Goal: Task Accomplishment & Management: Manage account settings

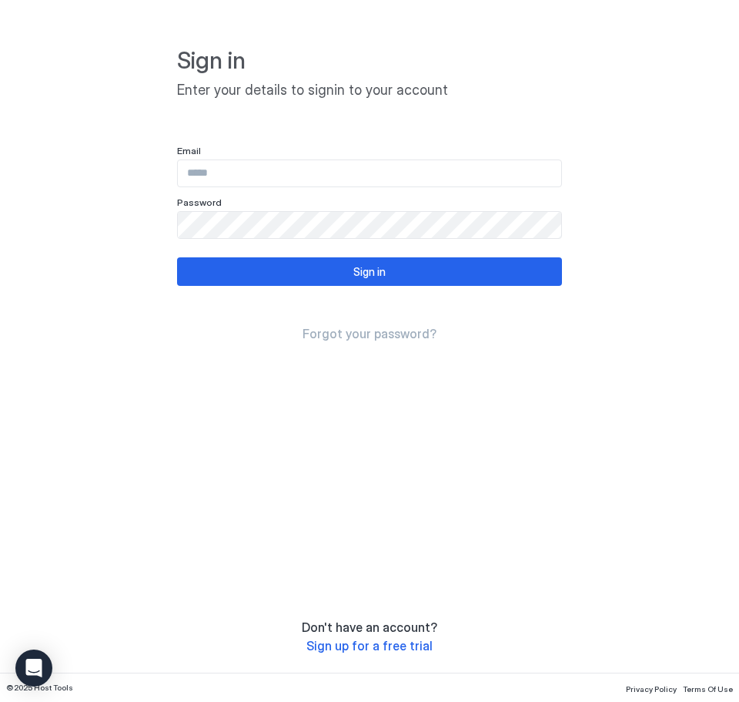
type input "**********"
click at [273, 170] on input "**********" at bounding box center [370, 173] width 384 height 26
click at [112, 285] on div "**********" at bounding box center [369, 336] width 739 height 672
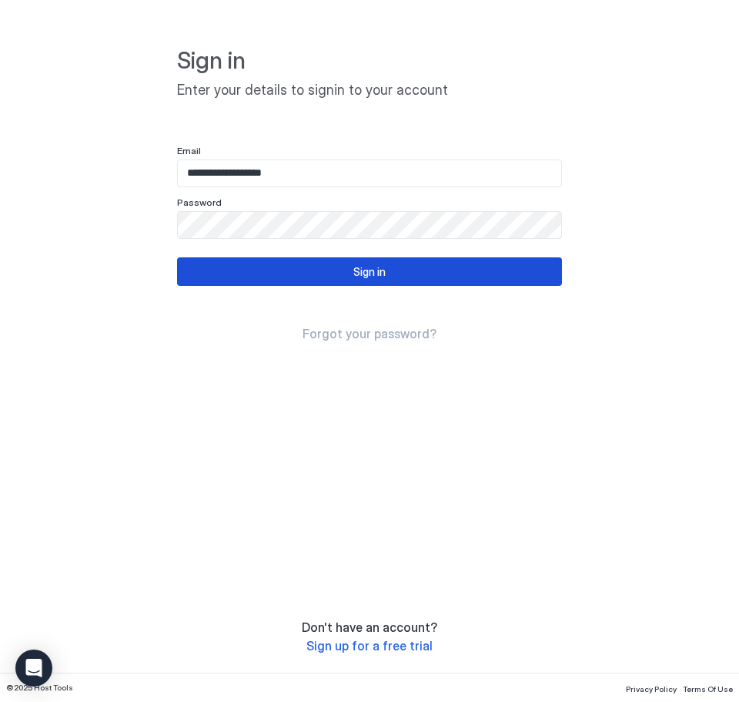
click at [371, 267] on div "Sign in" at bounding box center [370, 271] width 32 height 16
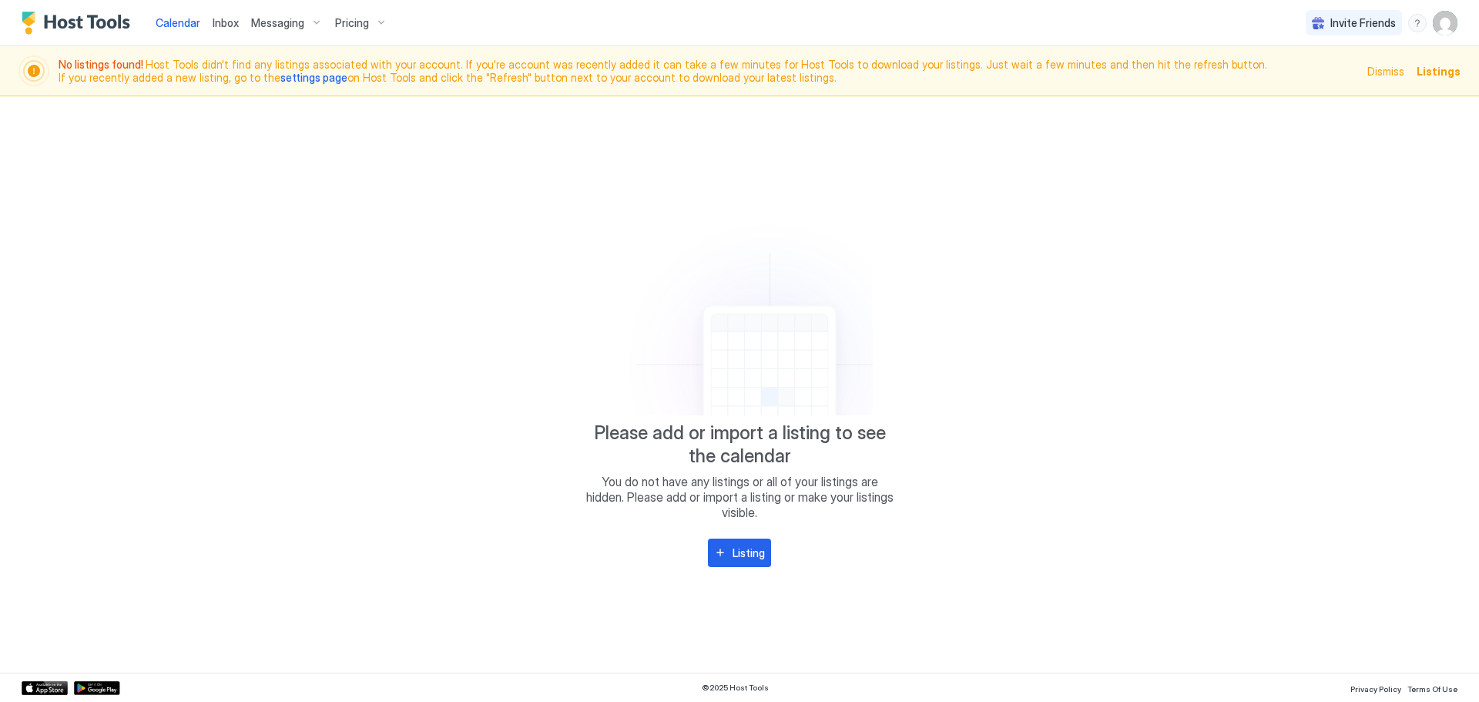
click at [739, 28] on img "User profile" at bounding box center [1445, 23] width 25 height 25
click at [739, 83] on div "Settings" at bounding box center [1359, 86] width 196 height 27
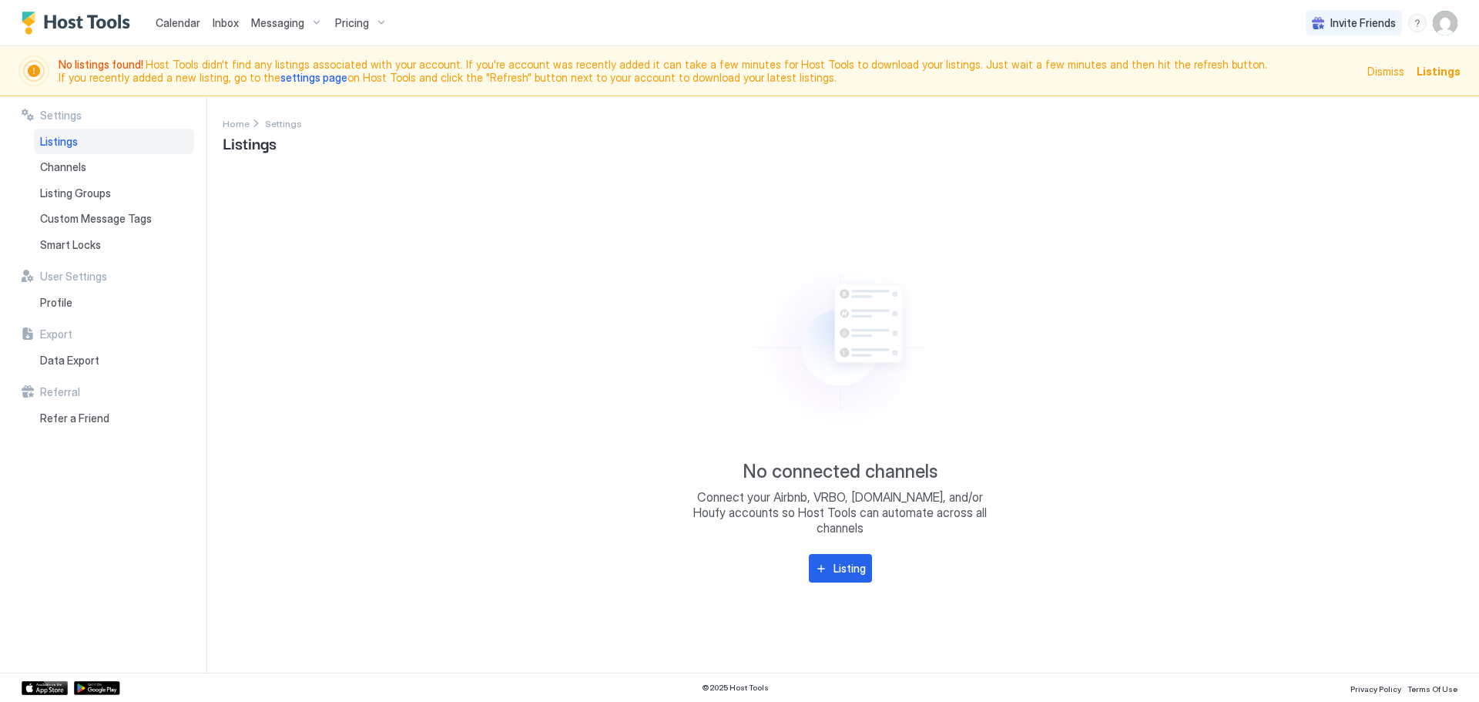
click at [363, 23] on span "Pricing" at bounding box center [352, 23] width 34 height 14
click at [294, 22] on div at bounding box center [739, 351] width 1479 height 702
click at [294, 22] on span "Messaging" at bounding box center [277, 23] width 53 height 14
click at [69, 193] on div at bounding box center [739, 351] width 1479 height 702
click at [739, 25] on img "User profile" at bounding box center [1445, 23] width 25 height 25
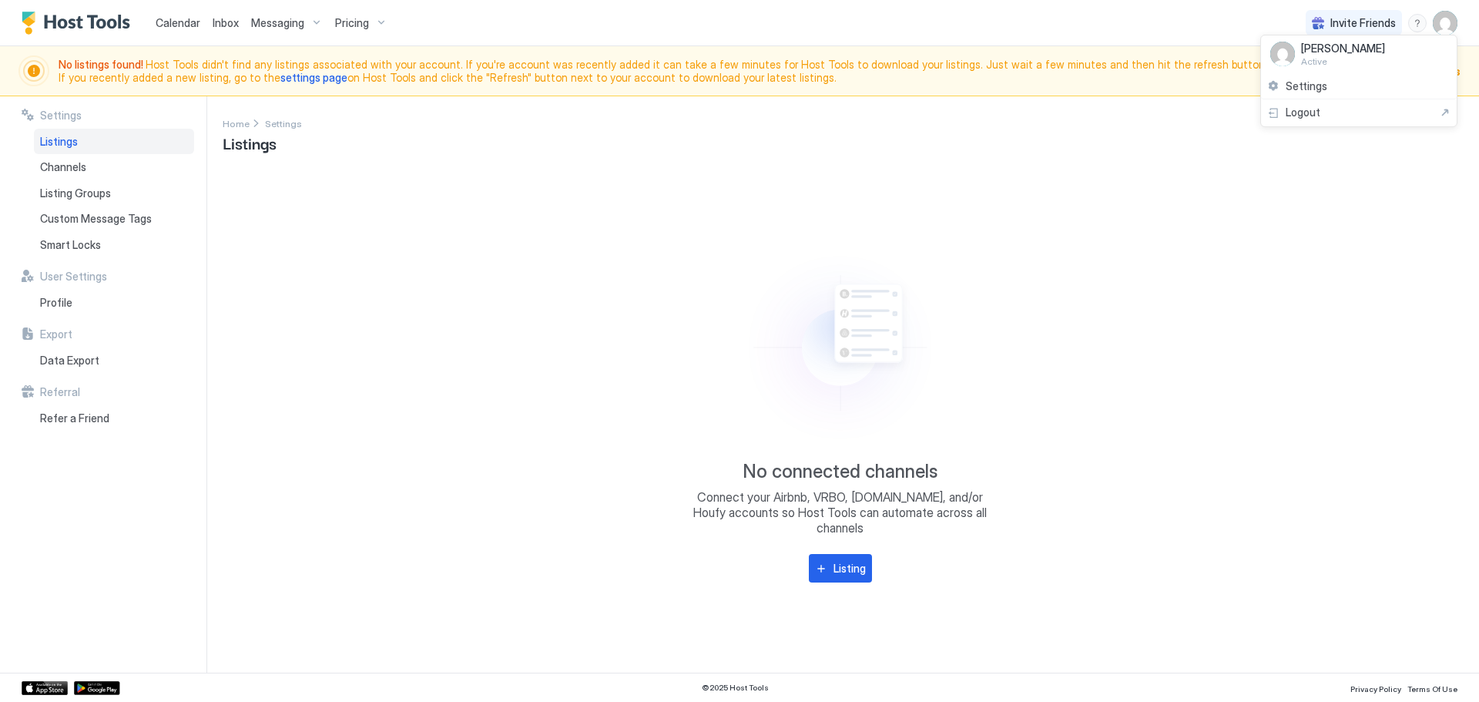
click at [739, 172] on div at bounding box center [739, 351] width 1479 height 702
click at [739, 22] on img "User profile" at bounding box center [1445, 23] width 25 height 25
click at [739, 86] on span "Settings" at bounding box center [1307, 86] width 42 height 14
click at [739, 26] on img "User profile" at bounding box center [1445, 23] width 25 height 25
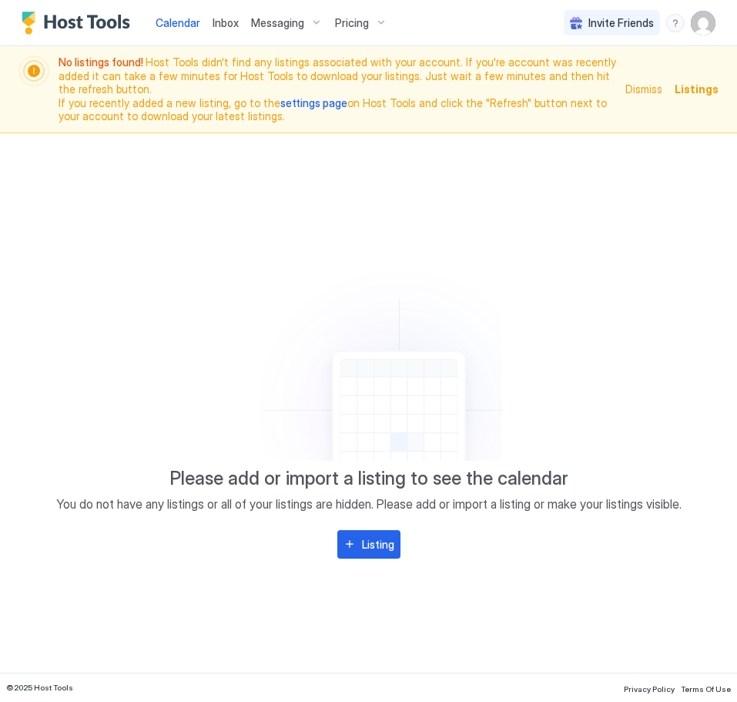
click at [701, 24] on img "User profile" at bounding box center [703, 23] width 25 height 25
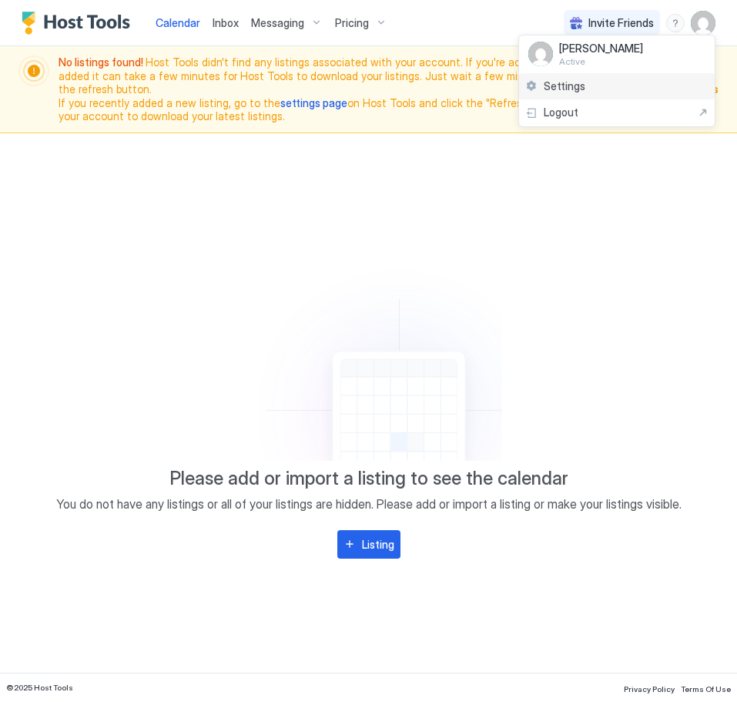
click at [572, 87] on span "Settings" at bounding box center [565, 86] width 42 height 14
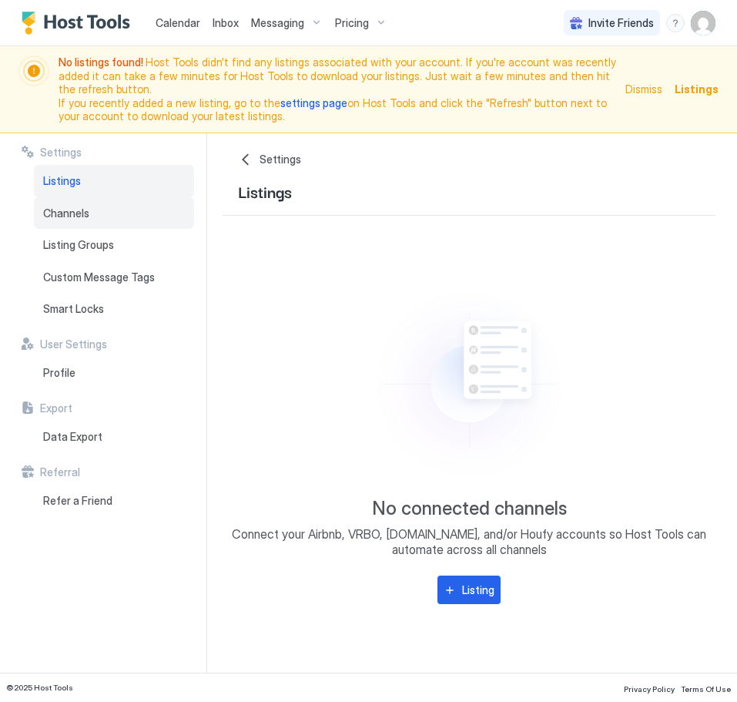
click at [75, 206] on span "Channels" at bounding box center [66, 213] width 46 height 14
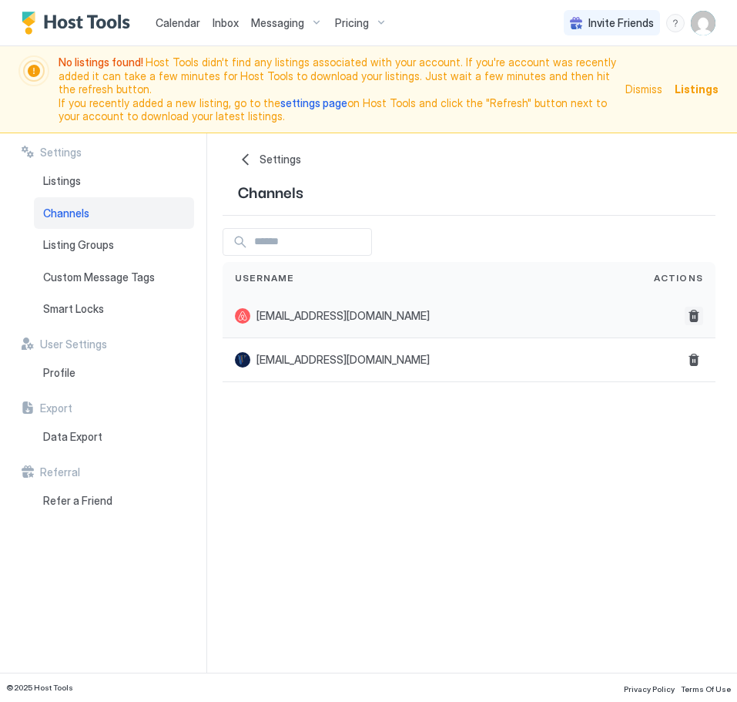
click at [692, 307] on button "Delete" at bounding box center [694, 316] width 18 height 18
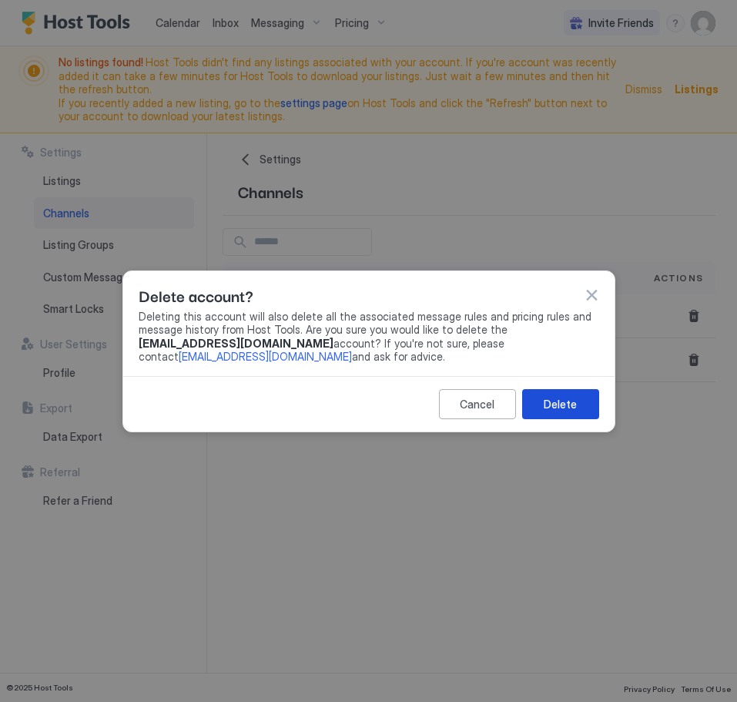
click at [582, 411] on button "Delete" at bounding box center [560, 404] width 77 height 30
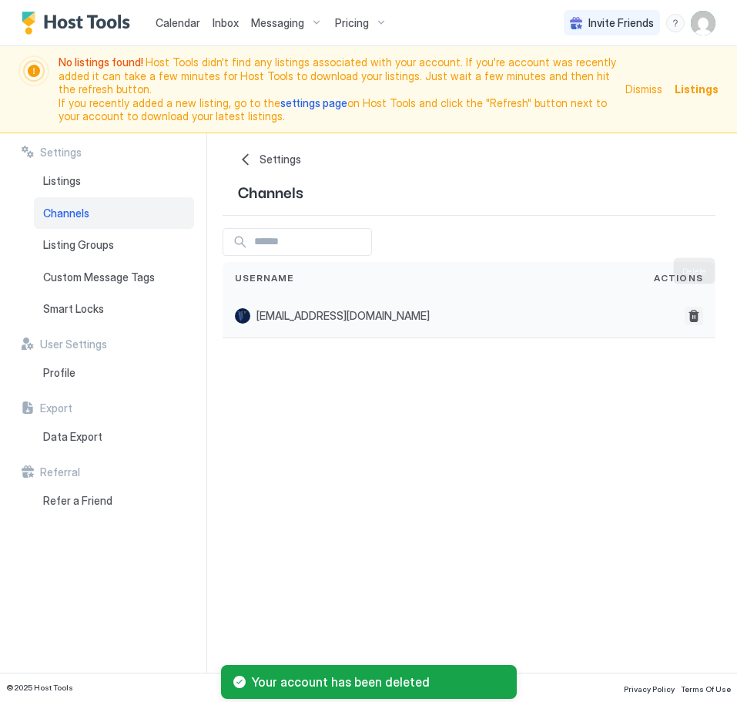
click at [695, 307] on button "Delete" at bounding box center [694, 316] width 18 height 18
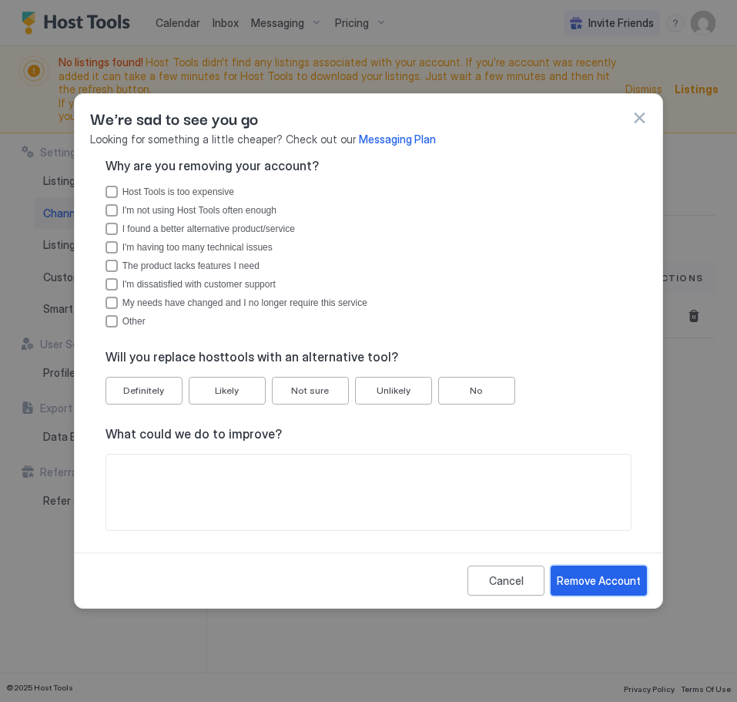
click at [615, 573] on div "Remove Account" at bounding box center [599, 580] width 84 height 16
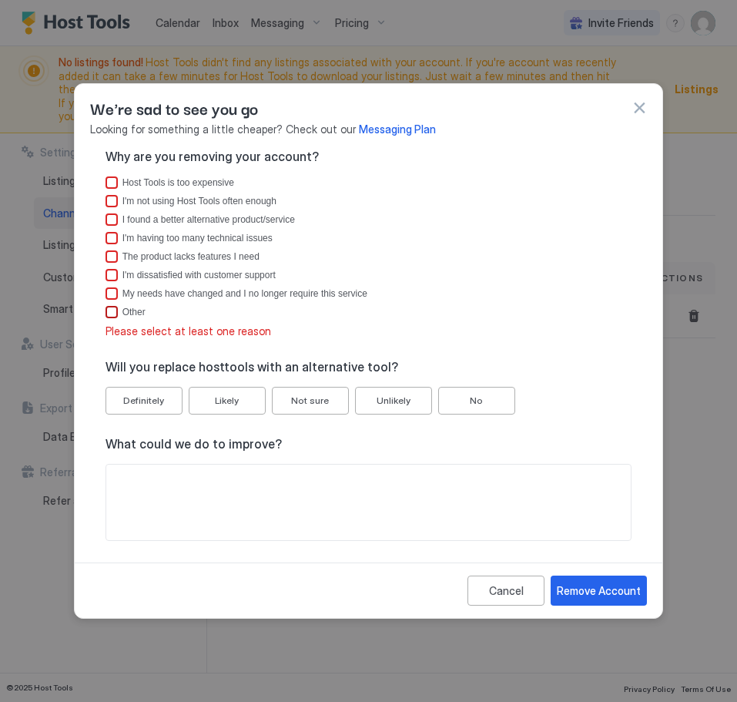
click at [114, 317] on div "Other" at bounding box center [112, 312] width 12 height 12
click at [601, 592] on div "Remove Account" at bounding box center [599, 590] width 84 height 16
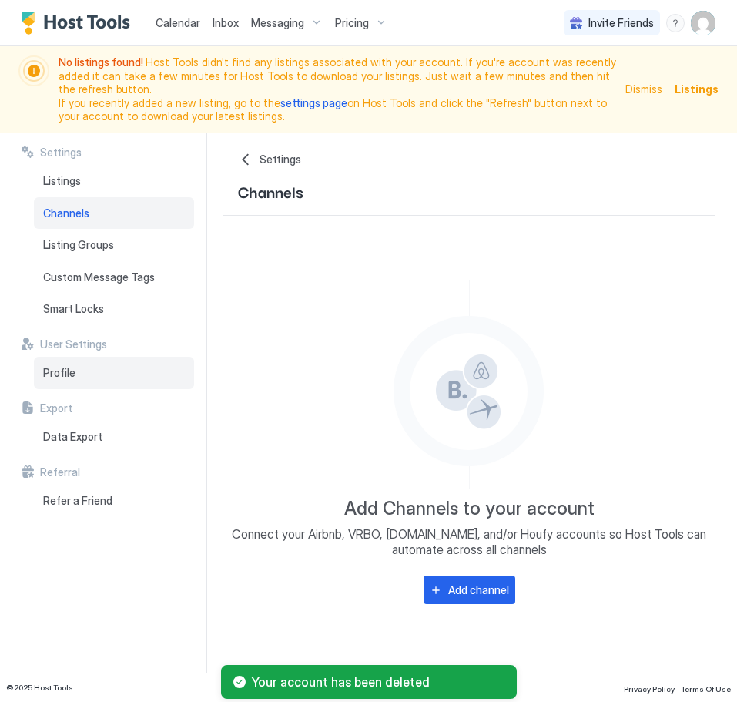
click at [61, 366] on span "Profile" at bounding box center [59, 373] width 32 height 14
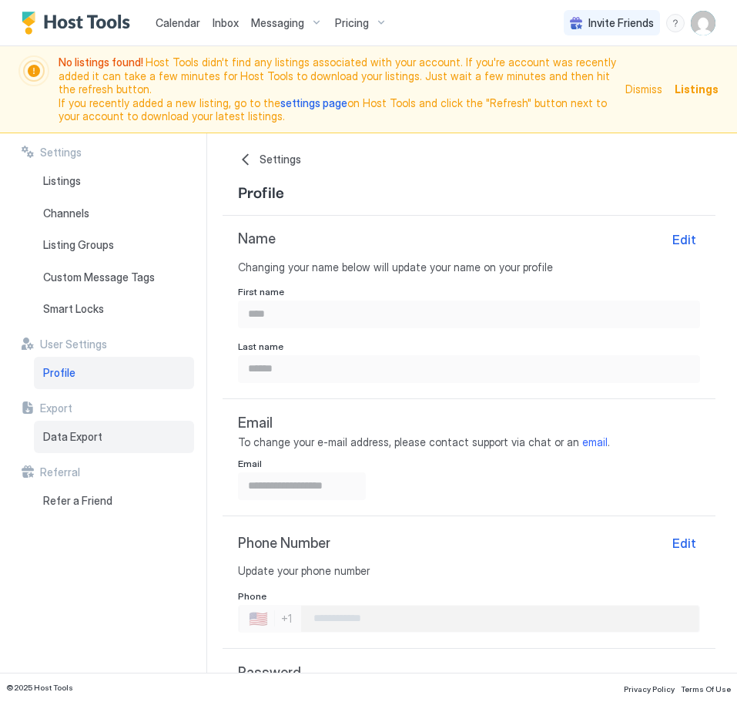
click at [84, 430] on span "Data Export" at bounding box center [72, 437] width 59 height 14
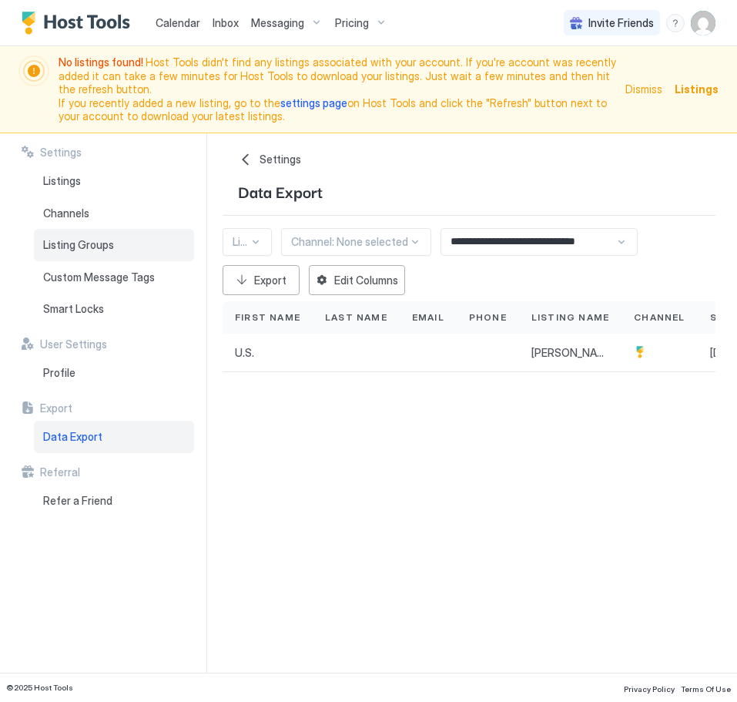
click at [60, 238] on div "Listing Groups" at bounding box center [114, 245] width 160 height 32
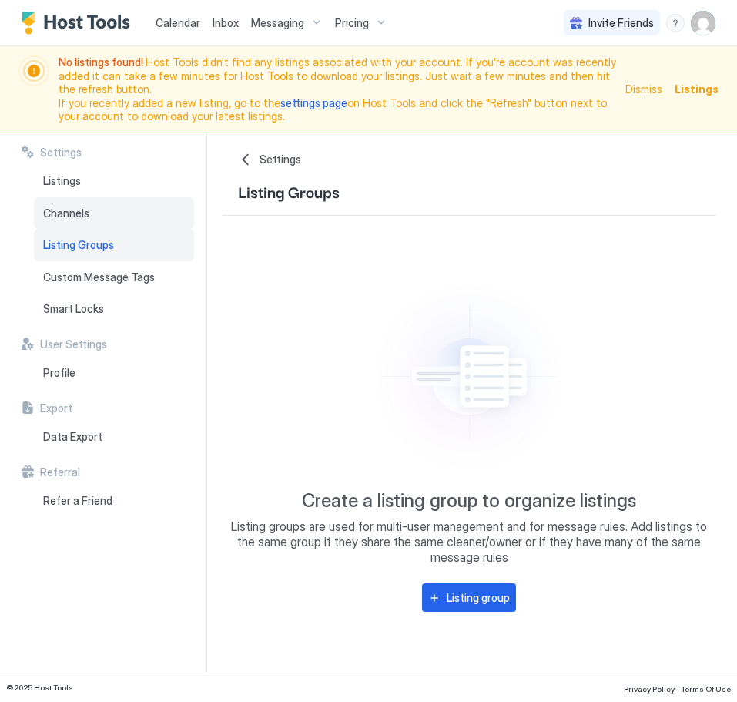
click at [59, 206] on span "Channels" at bounding box center [66, 213] width 46 height 14
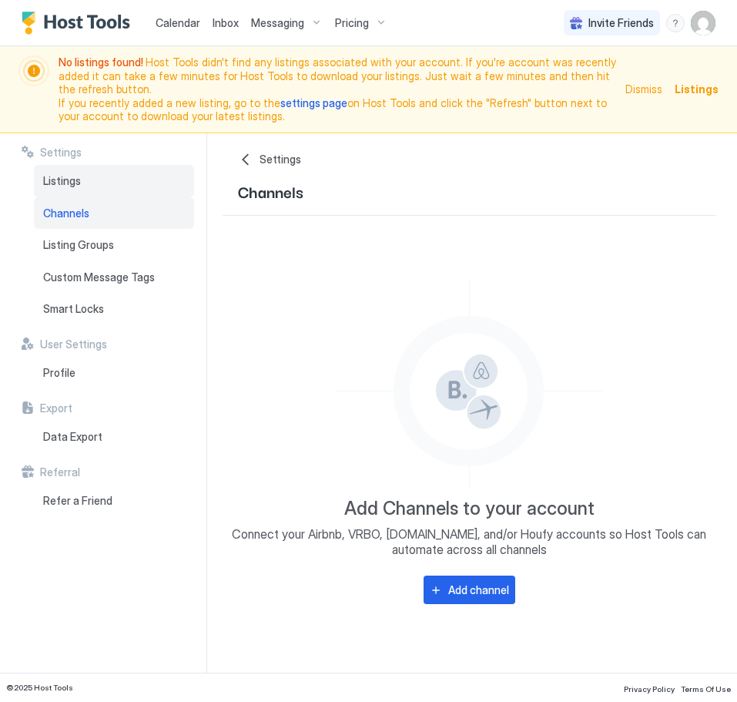
click at [60, 174] on span "Listings" at bounding box center [62, 181] width 38 height 14
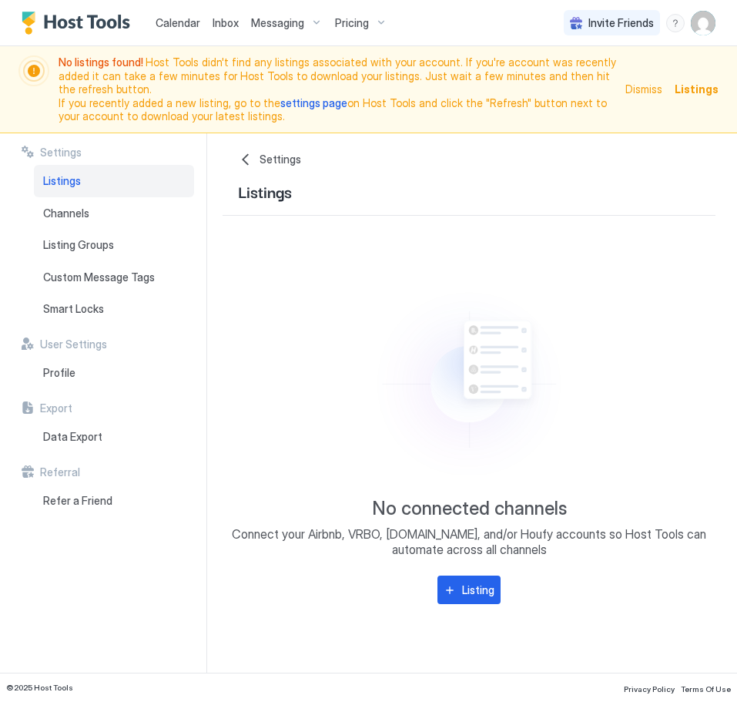
click at [54, 146] on span "Settings" at bounding box center [61, 153] width 42 height 14
click at [63, 366] on span "Profile" at bounding box center [59, 373] width 32 height 14
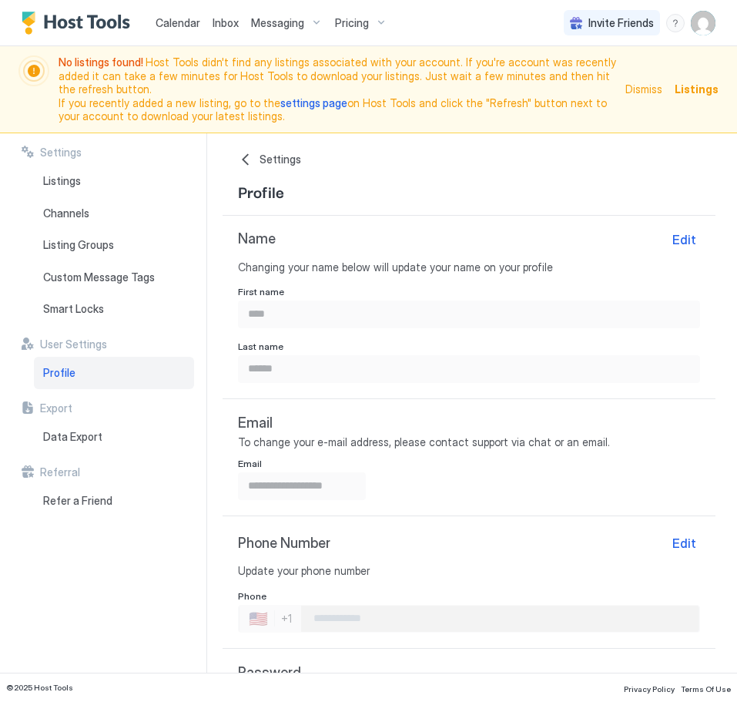
click at [585, 435] on link "email" at bounding box center [594, 441] width 25 height 13
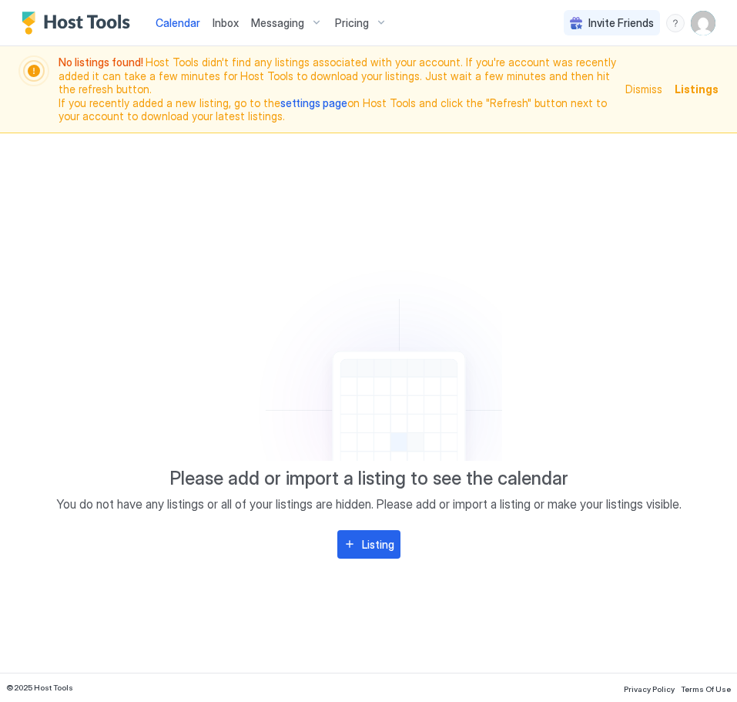
click at [528, 213] on div "Please add or import a listing to see the calendar You do not have any listings…" at bounding box center [369, 403] width 694 height 540
click at [707, 29] on img "User profile" at bounding box center [703, 23] width 25 height 25
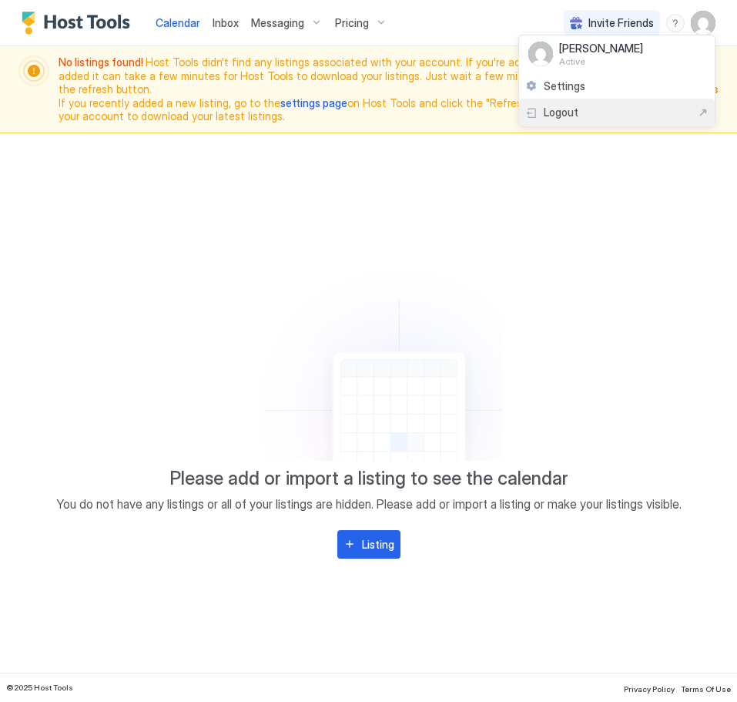
click at [664, 118] on div "Logout" at bounding box center [616, 113] width 183 height 14
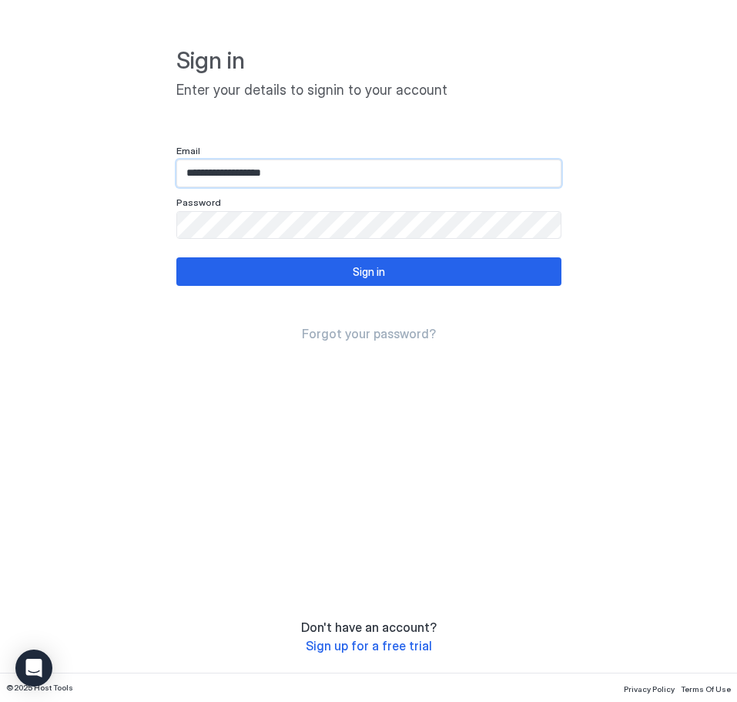
click at [324, 177] on input "**********" at bounding box center [369, 173] width 384 height 26
type input "**********"
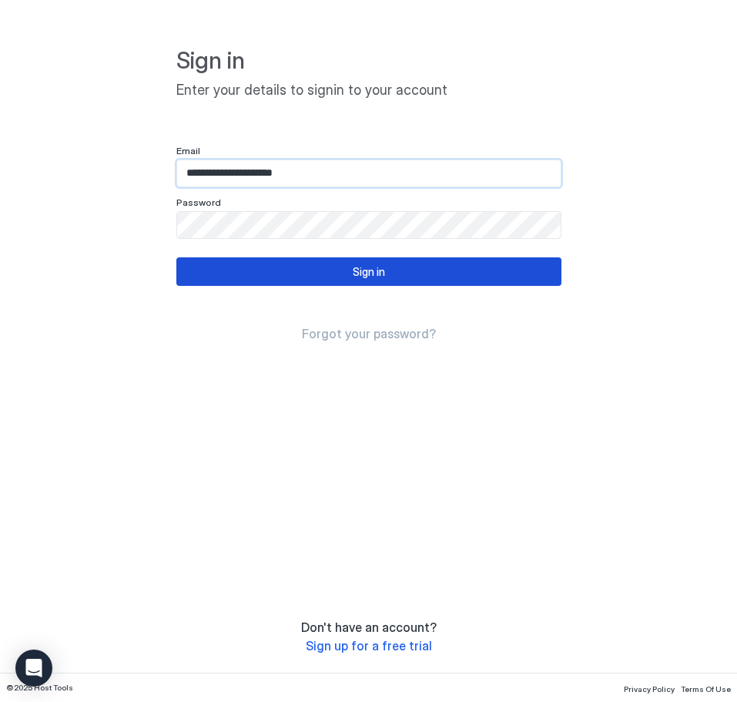
click at [358, 280] on button "Sign in" at bounding box center [368, 271] width 385 height 29
